Goal: Task Accomplishment & Management: Complete application form

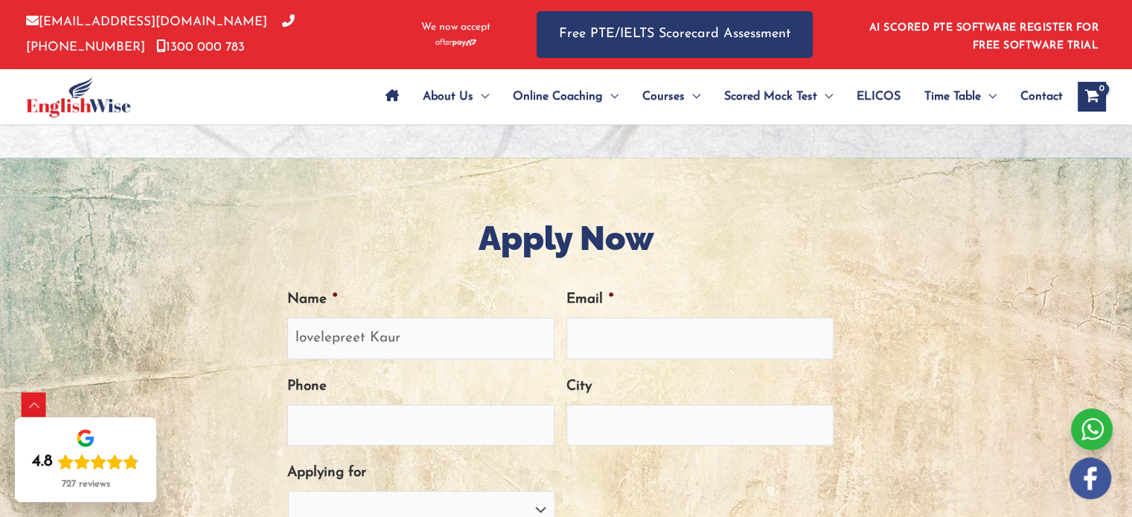
click at [296, 334] on input "lovelepreet Kaur" at bounding box center [420, 338] width 267 height 41
type input "Lovelepreet Kaur"
click at [593, 335] on input "Email *" at bounding box center [700, 338] width 267 height 41
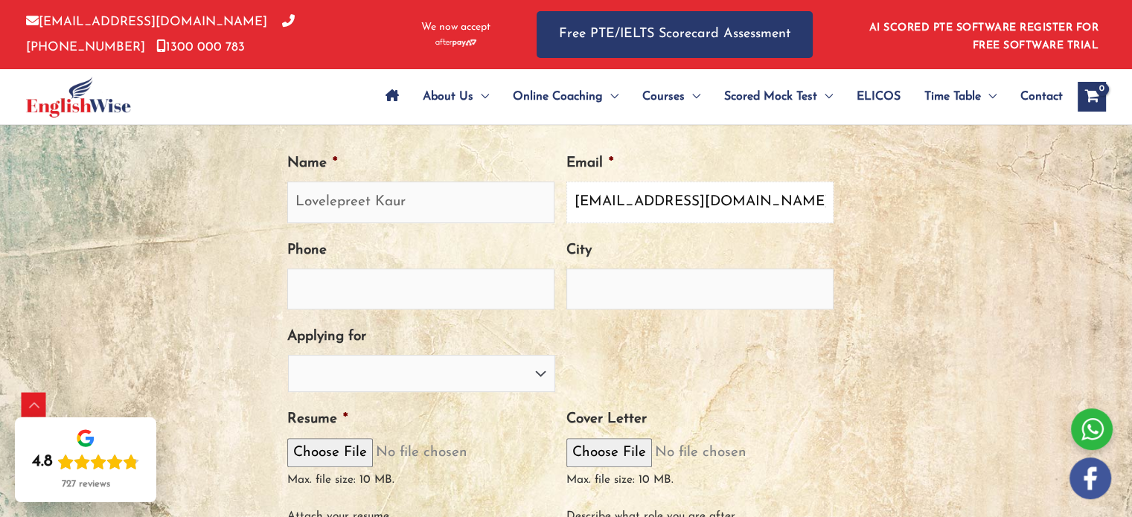
scroll to position [527, 0]
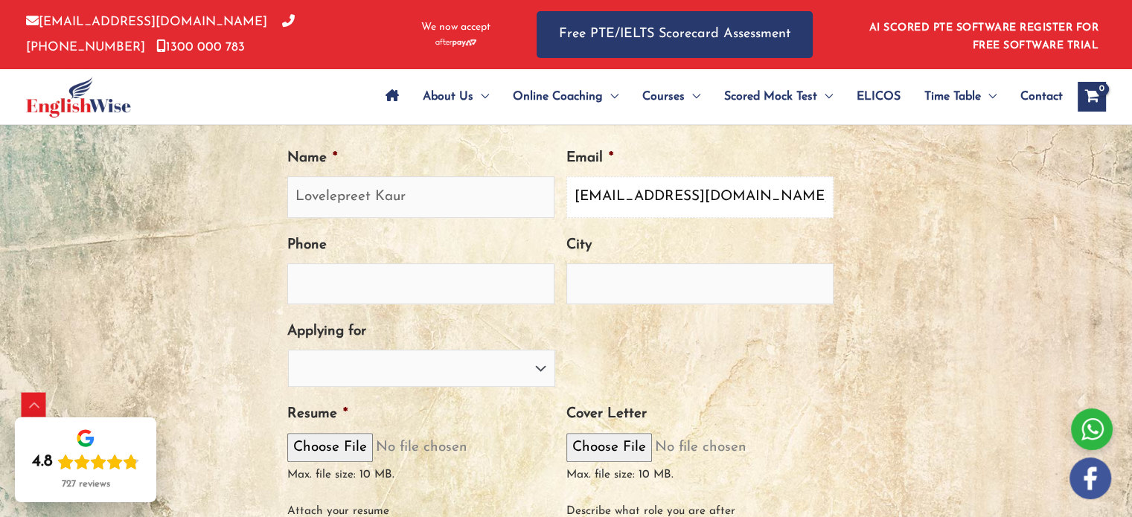
type input "[EMAIL_ADDRESS][DOMAIN_NAME]"
click at [455, 296] on input "Phone" at bounding box center [420, 284] width 267 height 41
type input "0413207103"
type input "Maddington"
click at [375, 360] on select "PTE Trainer IELTS Trainer [PERSON_NAME] Trainer OET Trainer PTE/NAATI/IELTS Sal…" at bounding box center [421, 368] width 267 height 37
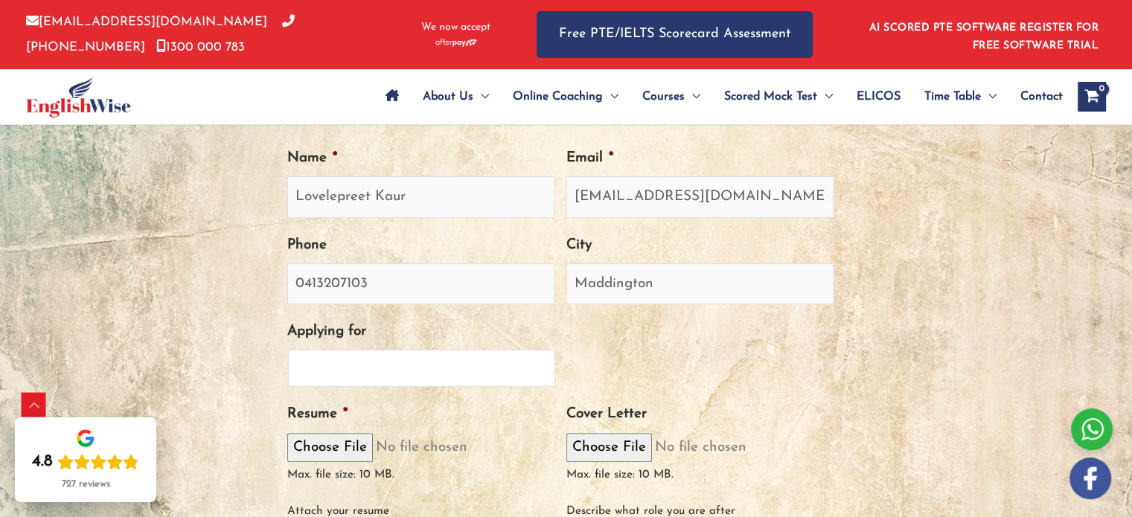
select select "PTE Trainer"
click at [288, 350] on select "PTE Trainer IELTS Trainer [PERSON_NAME] Trainer OET Trainer PTE/NAATI/IELTS Sal…" at bounding box center [421, 368] width 267 height 37
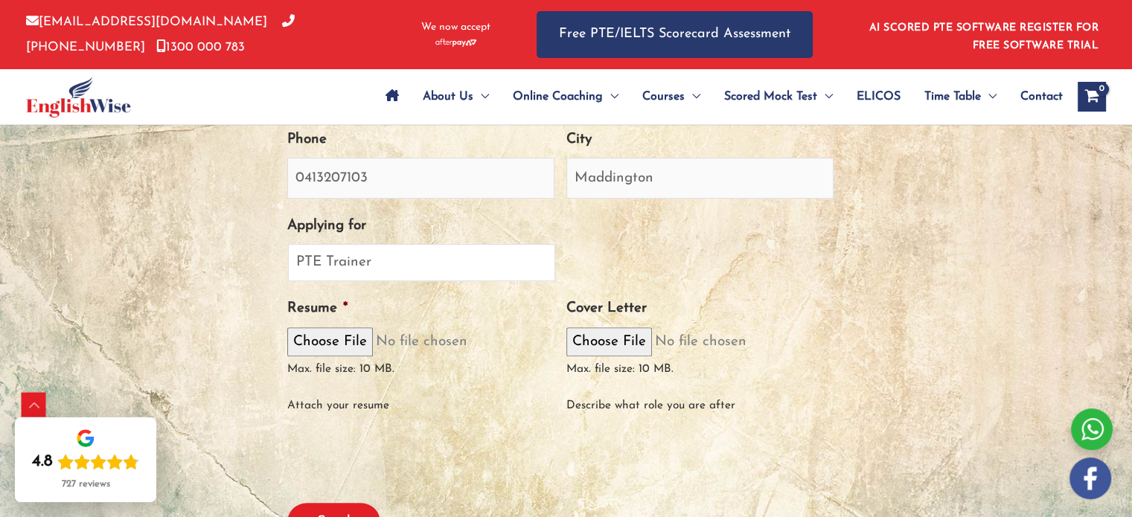
scroll to position [639, 0]
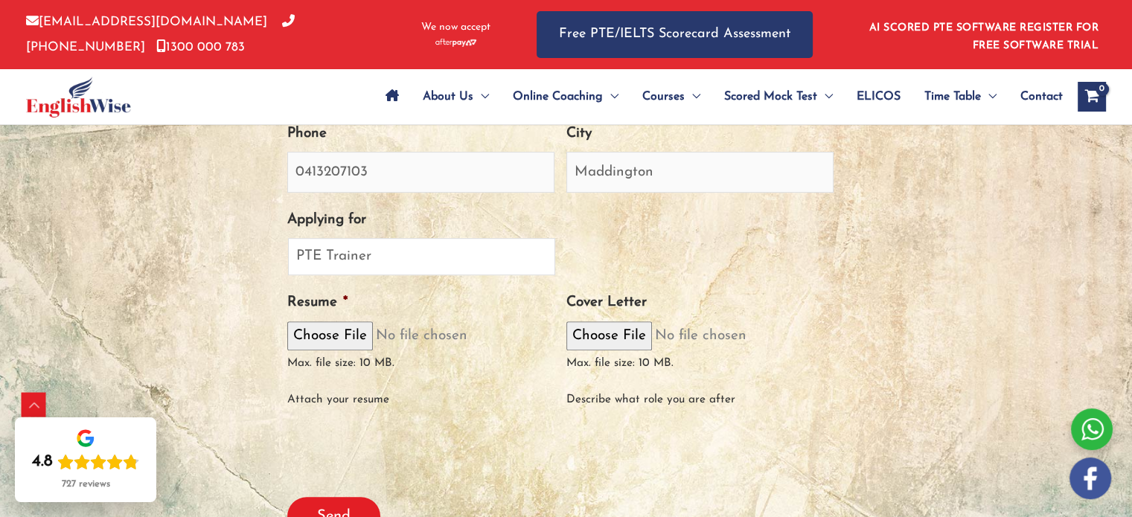
type input "C:\fakepath\resume for job.pdf"
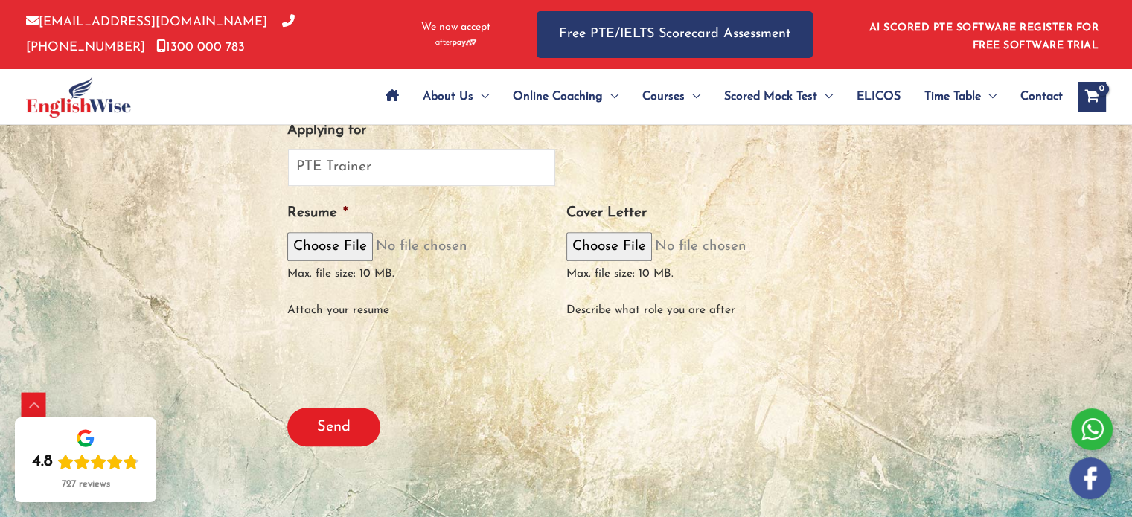
scroll to position [727, 0]
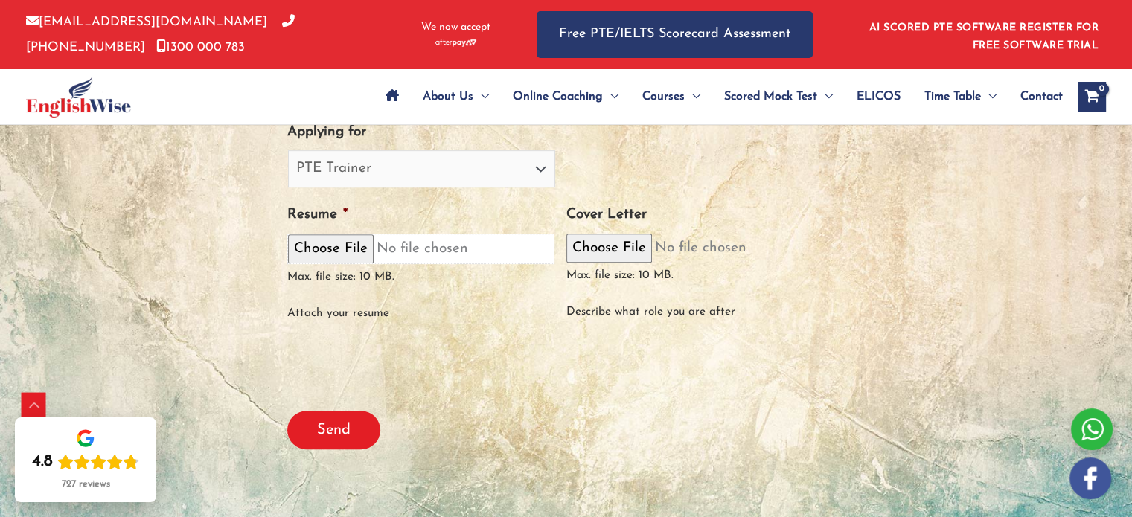
click at [533, 249] on input "Resume *" at bounding box center [420, 249] width 267 height 31
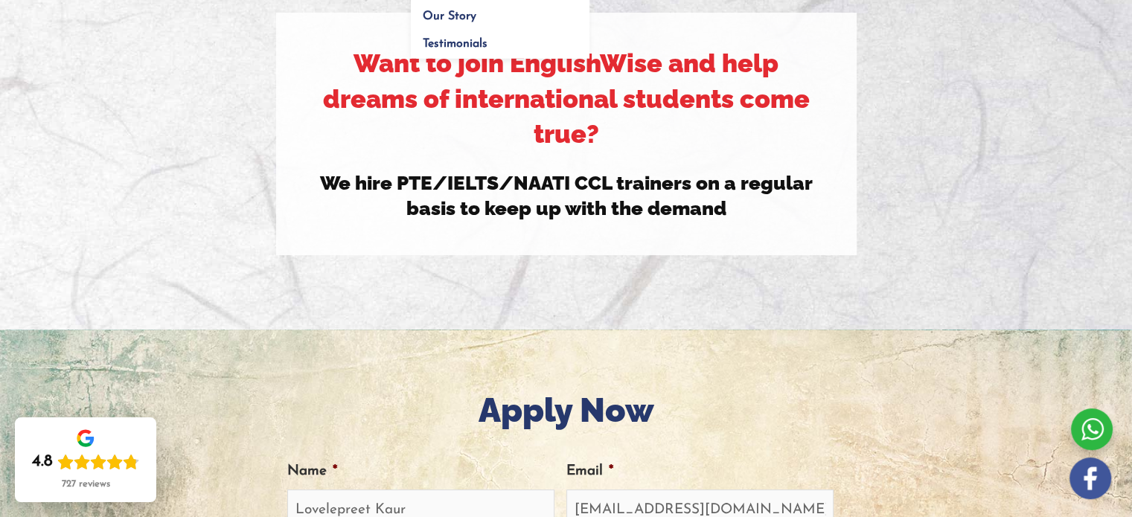
scroll to position [0, 0]
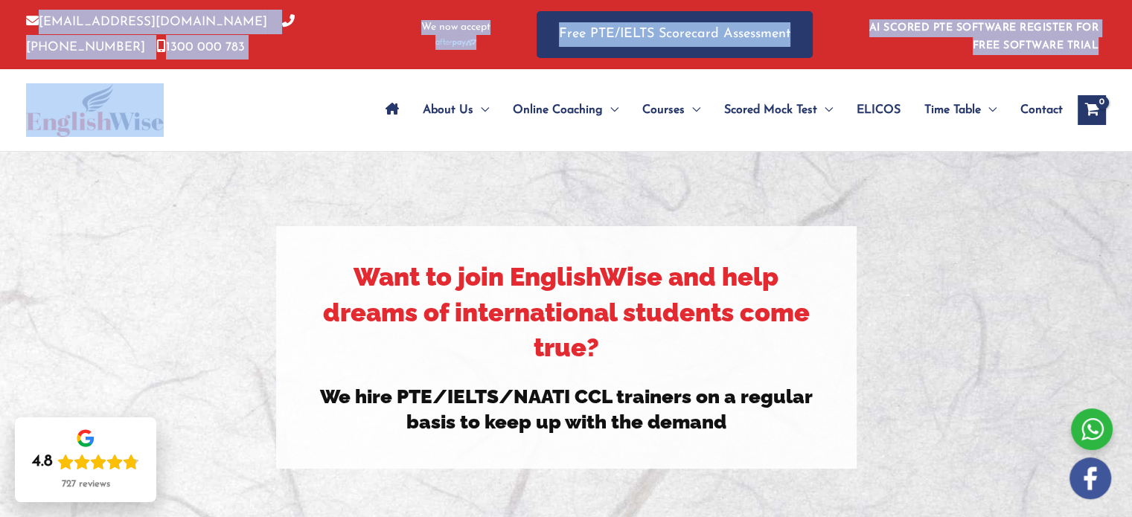
drag, startPoint x: 197, startPoint y: 130, endPoint x: 4, endPoint y: 13, distance: 226.1
click at [4, 13] on div "[EMAIL_ADDRESS][DOMAIN_NAME] [PHONE_NUMBER] [PHONE_NUMBER] We now accept Free P…" at bounding box center [566, 76] width 1132 height 152
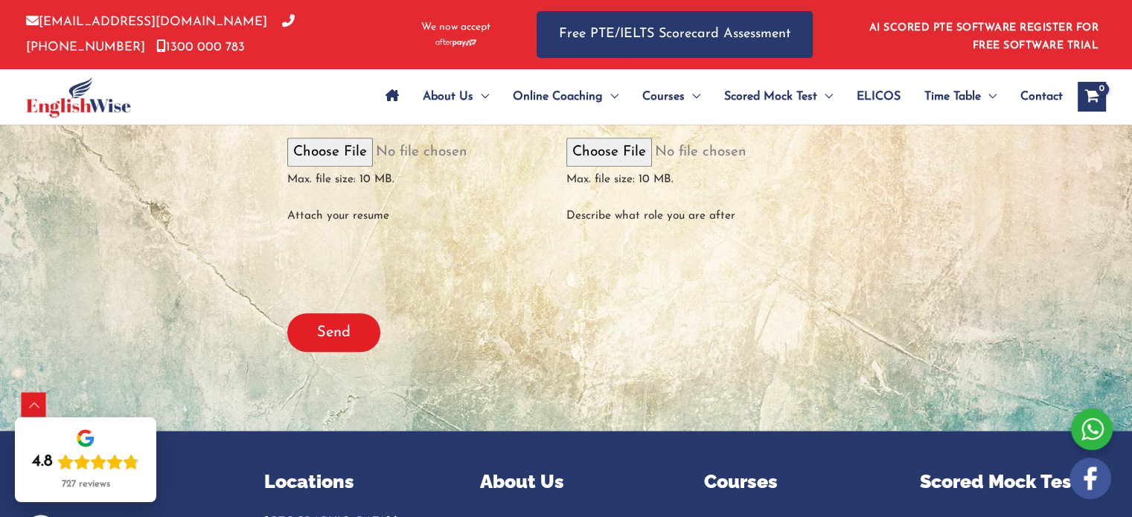
scroll to position [840, 0]
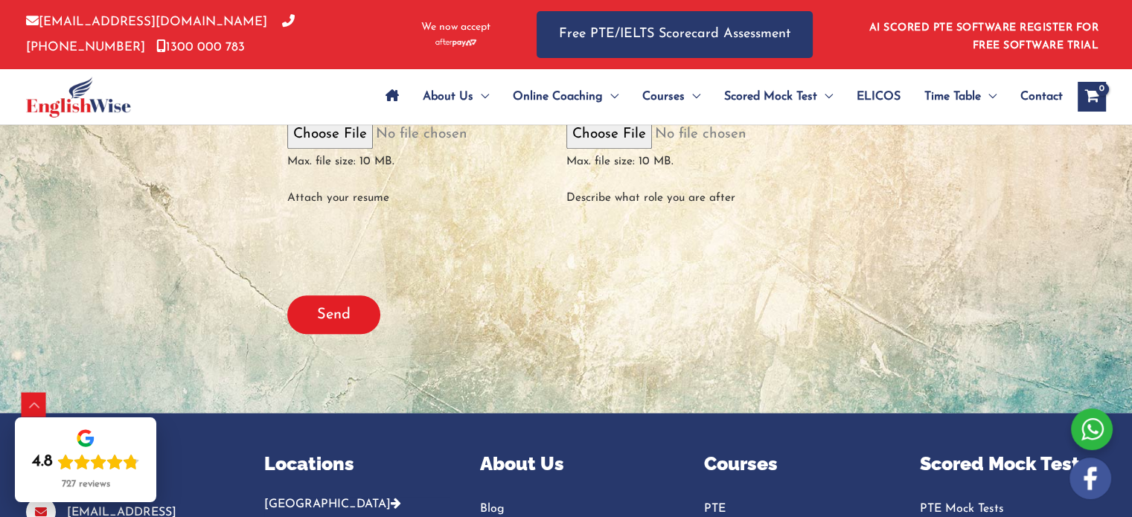
type input "C:\fakepath\cover letter.docx"
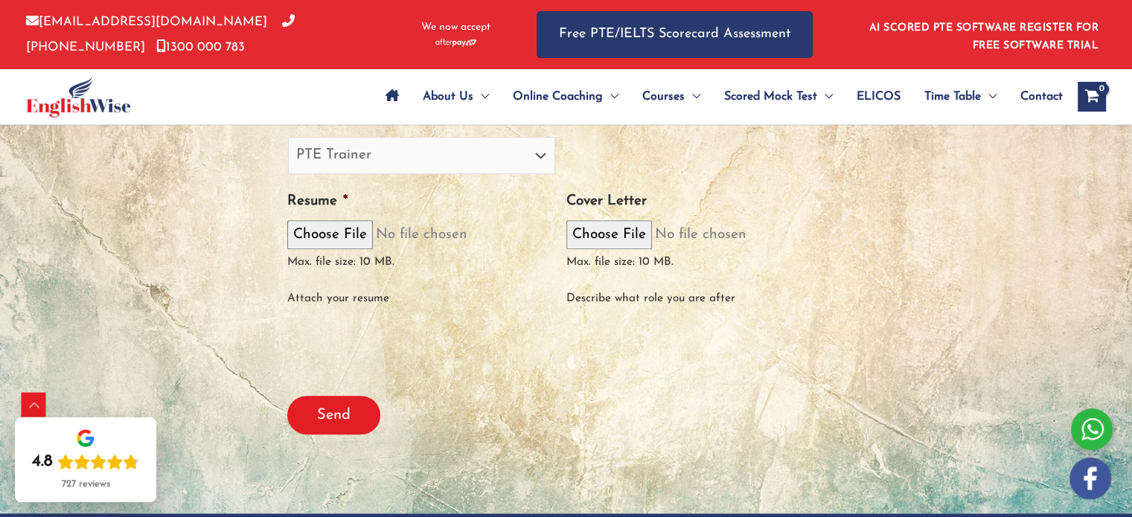
scroll to position [741, 0]
click at [698, 290] on div "Describe what role you are after" at bounding box center [700, 292] width 267 height 36
click at [683, 296] on div "Describe what role you are after" at bounding box center [700, 292] width 267 height 36
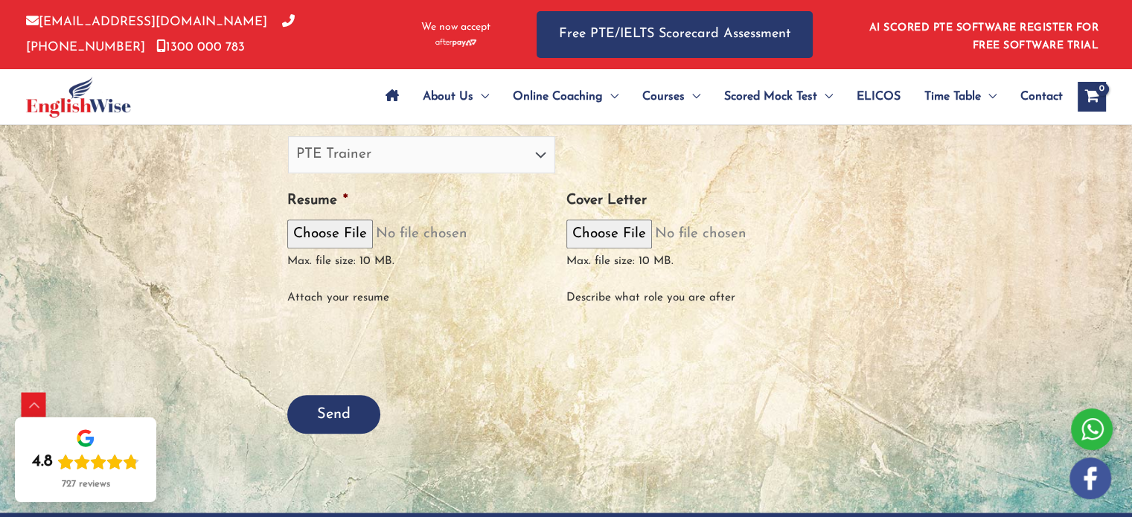
click at [343, 416] on input "Send" at bounding box center [333, 414] width 93 height 39
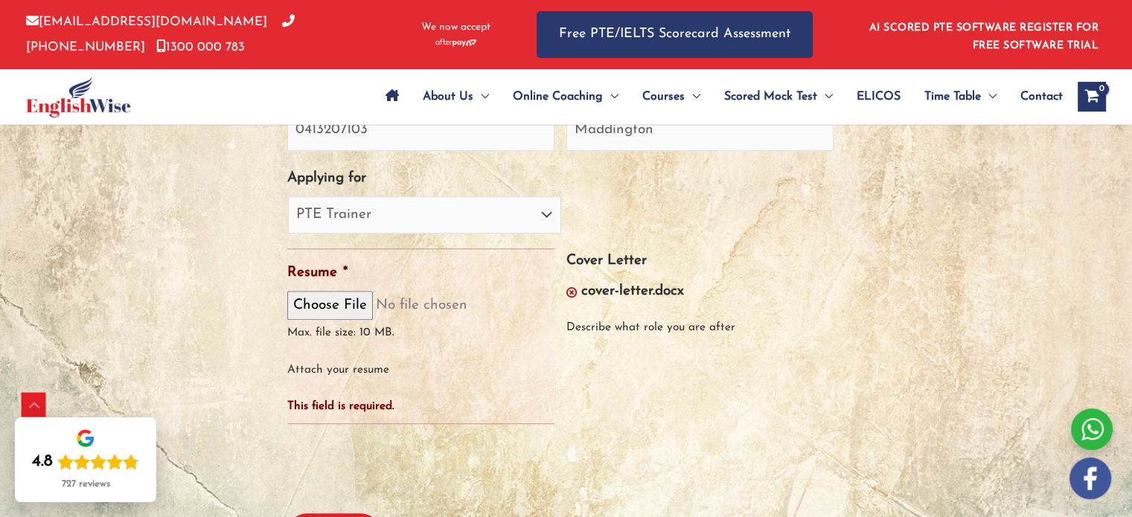
scroll to position [744, 0]
type input "C:\fakepath\resume for job.pdf"
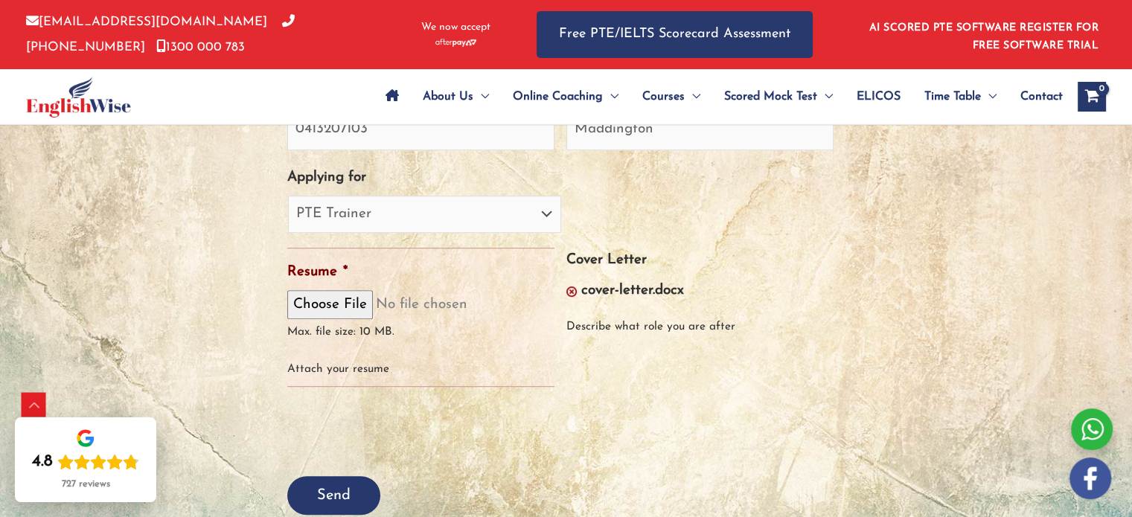
click at [339, 485] on input "Send" at bounding box center [333, 495] width 93 height 39
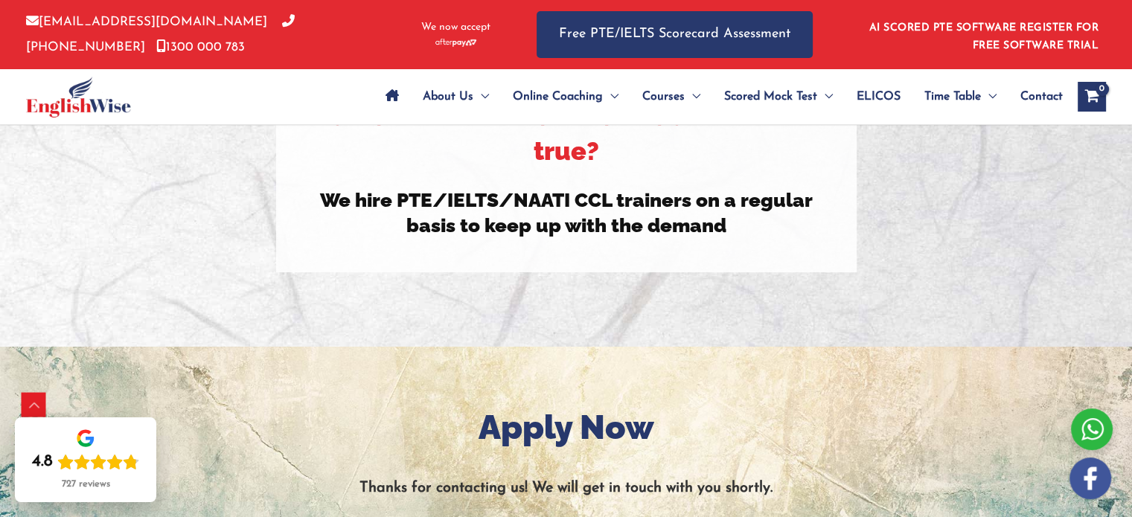
scroll to position [292, 0]
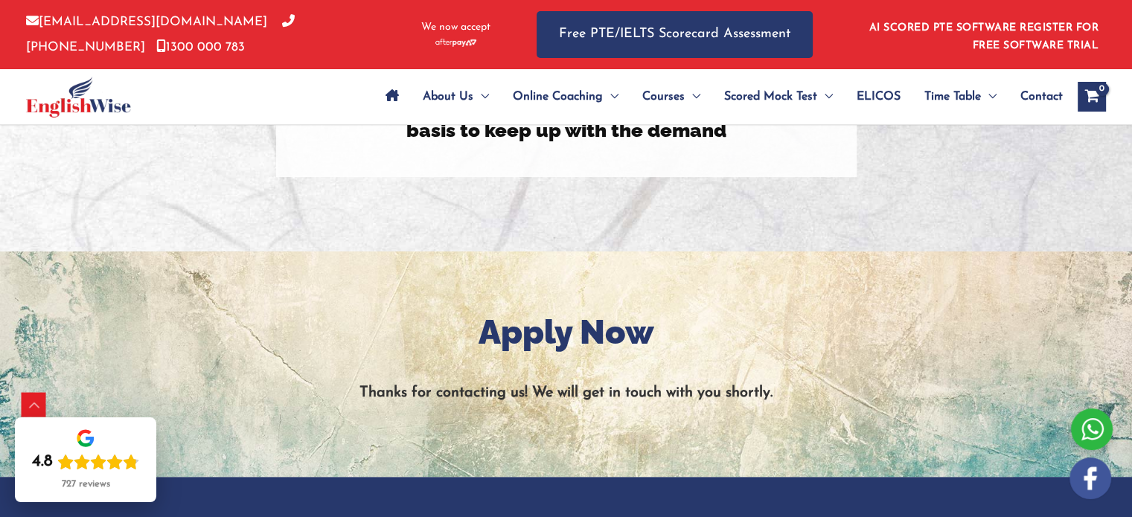
click at [1083, 422] on div at bounding box center [1092, 430] width 42 height 42
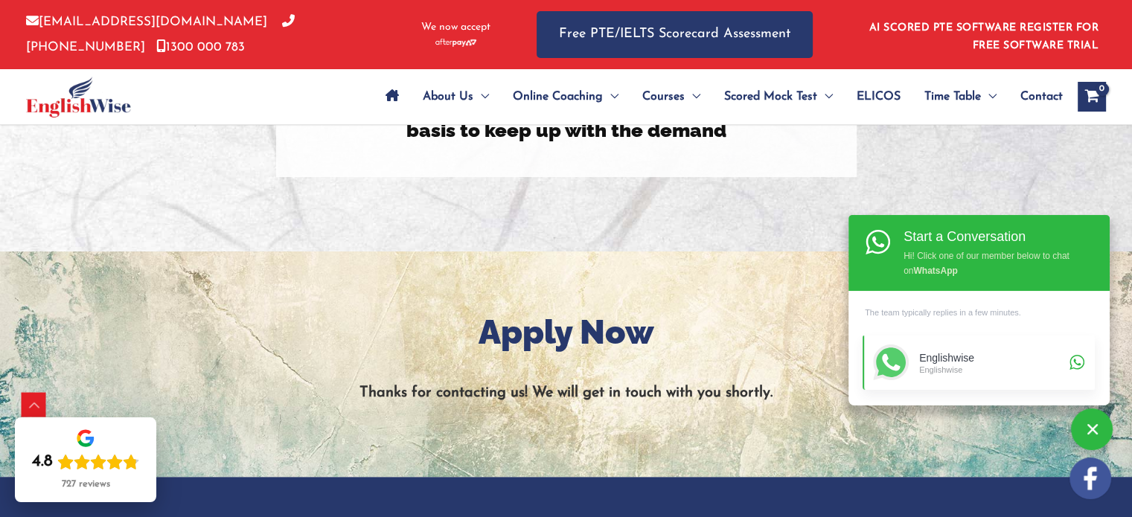
click at [962, 357] on div "Englishwise" at bounding box center [992, 358] width 146 height 13
